Goal: Transaction & Acquisition: Purchase product/service

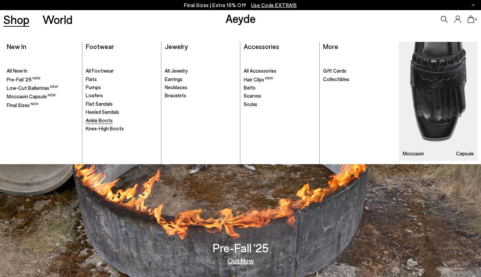
click at [93, 118] on span "Ankle Boots" at bounding box center [99, 120] width 27 height 6
click at [441, 104] on img at bounding box center [438, 101] width 79 height 119
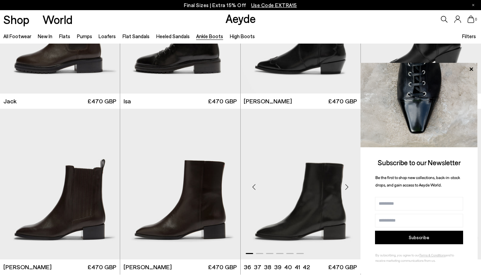
scroll to position [1083, 0]
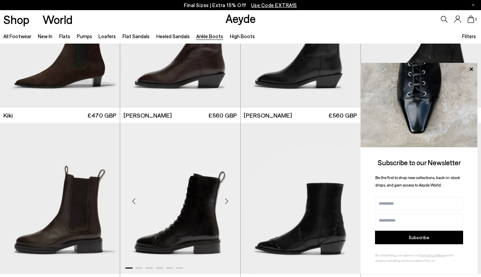
click at [200, 203] on img "1 / 6" at bounding box center [180, 198] width 120 height 151
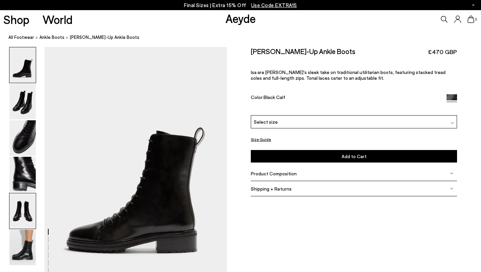
click at [26, 206] on img at bounding box center [22, 210] width 26 height 35
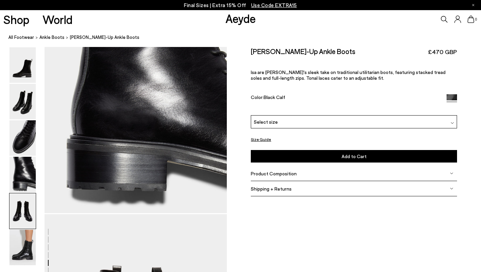
scroll to position [977, 0]
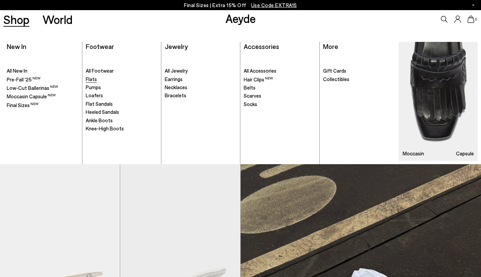
click at [90, 79] on span "Flats" at bounding box center [91, 79] width 11 height 6
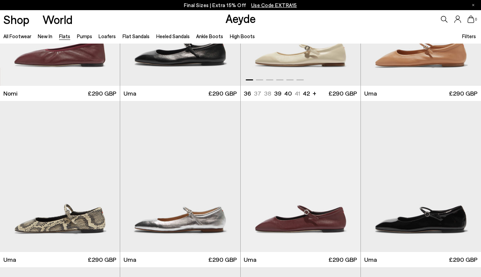
scroll to position [442, 0]
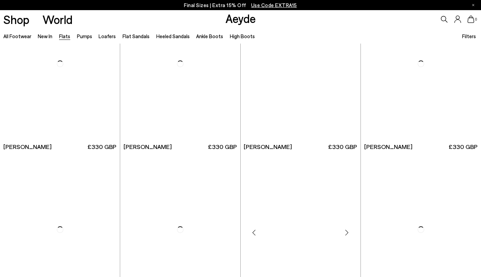
scroll to position [3173, 0]
